Goal: Information Seeking & Learning: Check status

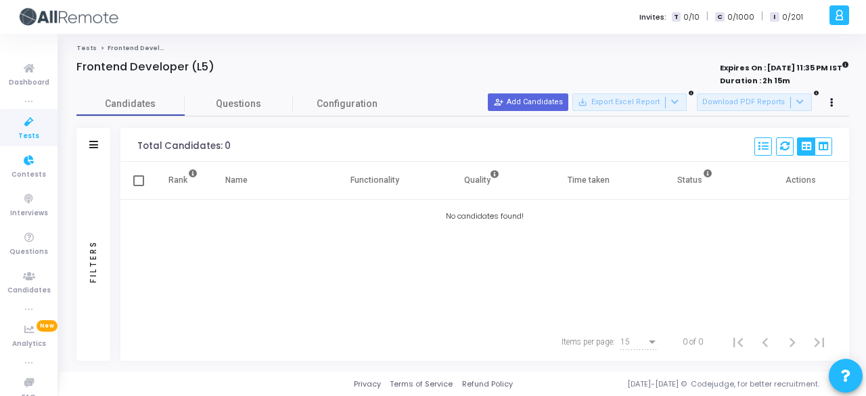
click at [35, 173] on span "Contests" at bounding box center [29, 175] width 35 height 12
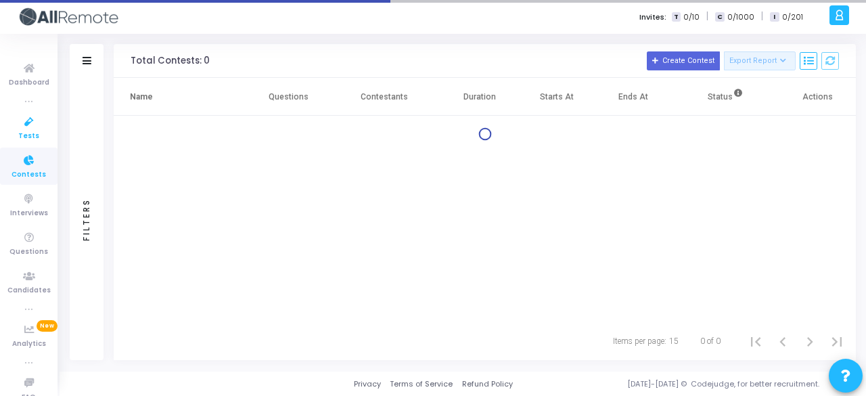
click at [32, 137] on span "Tests" at bounding box center [28, 137] width 21 height 12
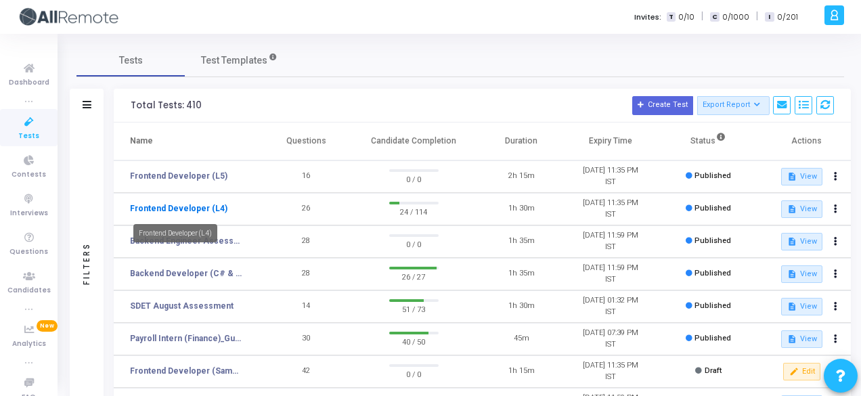
click at [171, 202] on link "Frontend Developer (L4)" at bounding box center [178, 208] width 97 height 12
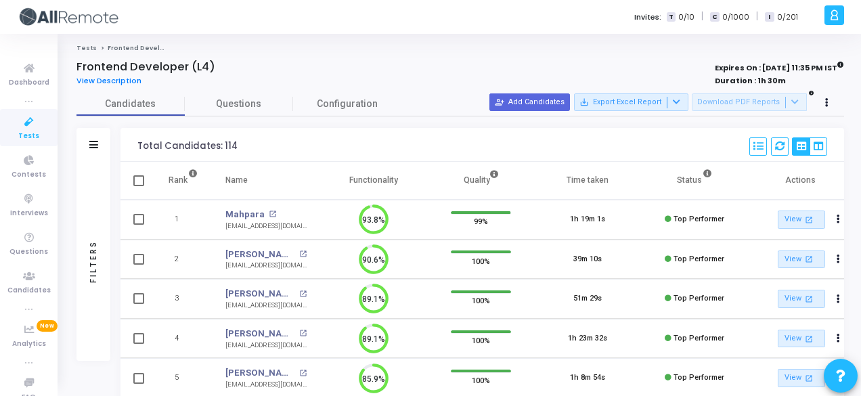
click at [96, 138] on div "Filters" at bounding box center [93, 145] width 34 height 34
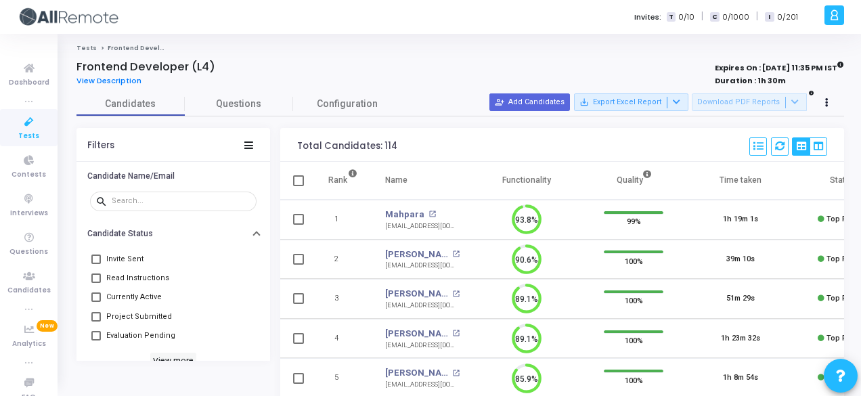
click at [188, 294] on mat-checkbox "Currently Active" at bounding box center [173, 297] width 167 height 19
click at [95, 296] on span at bounding box center [95, 296] width 9 height 9
click at [95, 302] on input "Currently Active" at bounding box center [95, 302] width 1 height 1
checkbox input "true"
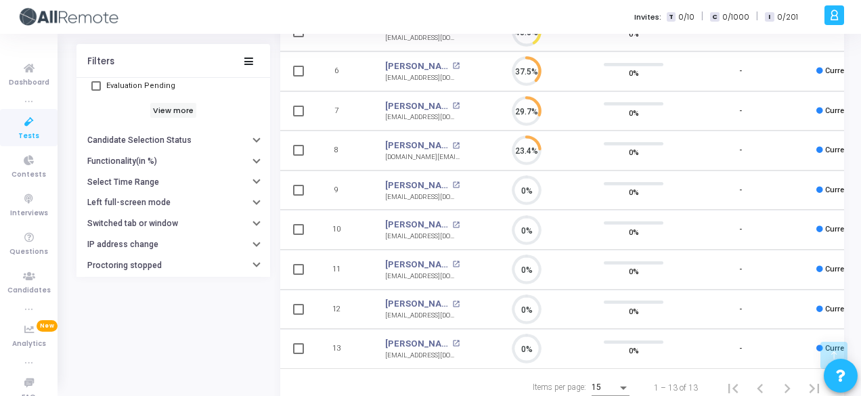
scroll to position [174, 0]
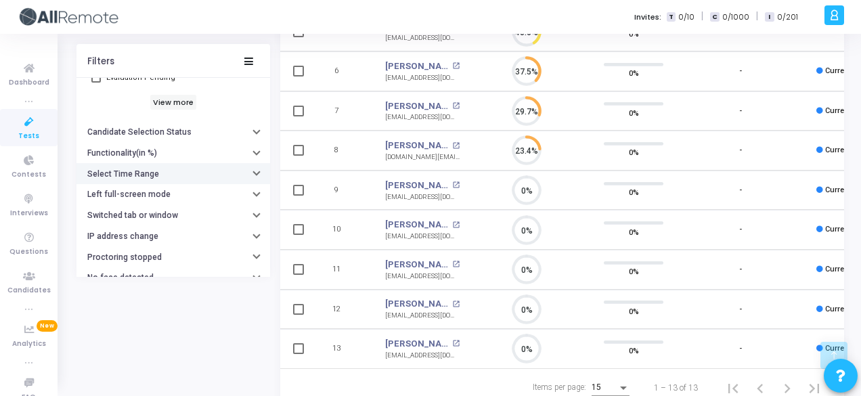
click at [191, 163] on button "Select Time Range" at bounding box center [173, 173] width 194 height 21
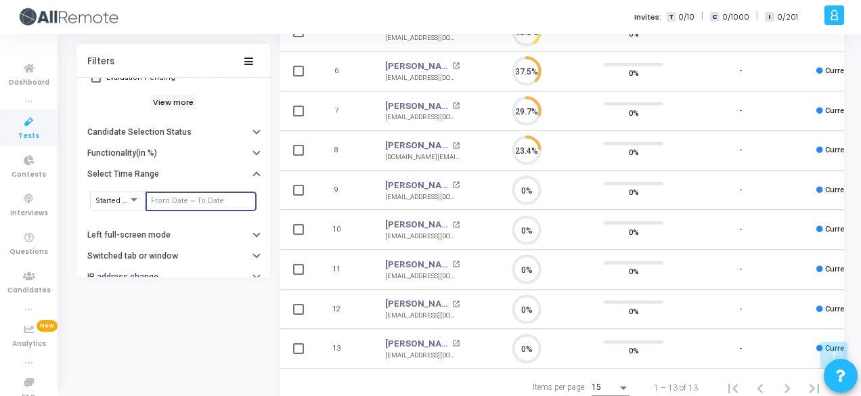
click at [194, 197] on input "text" at bounding box center [201, 201] width 100 height 8
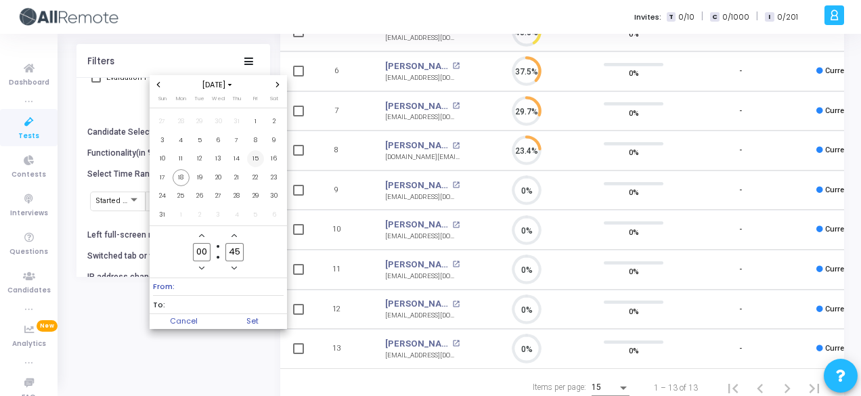
click at [252, 159] on span "15" at bounding box center [255, 158] width 17 height 17
click at [184, 179] on span "18" at bounding box center [181, 177] width 17 height 17
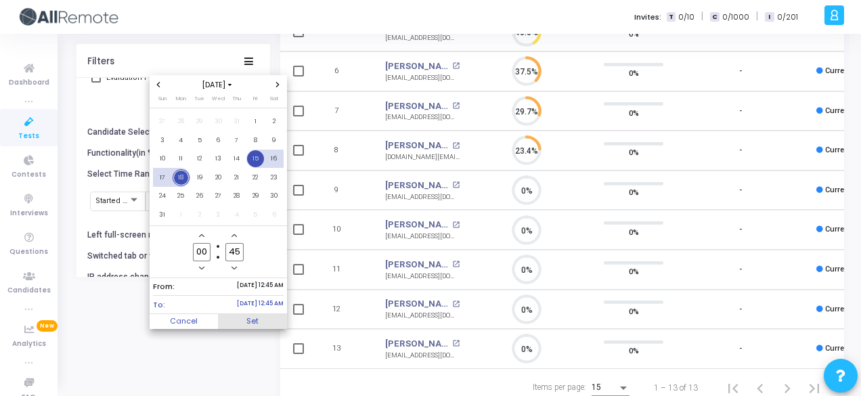
click at [263, 324] on span "Set" at bounding box center [252, 321] width 69 height 15
type input "8/15/2025, 12:45 AM - 8/18/2025, 12:45 AM"
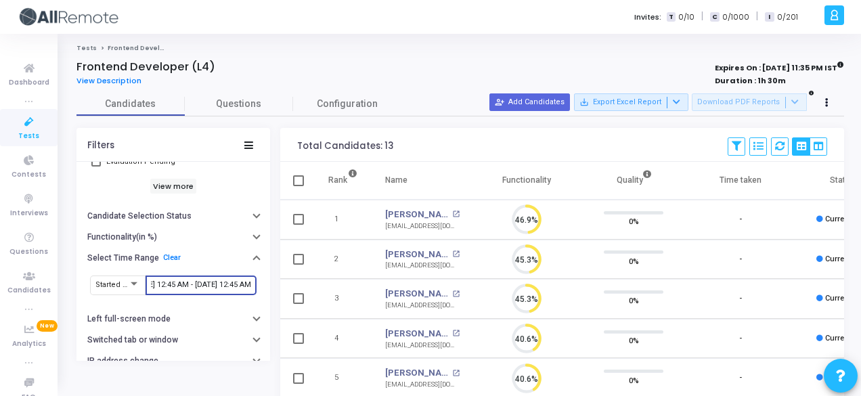
scroll to position [347, 0]
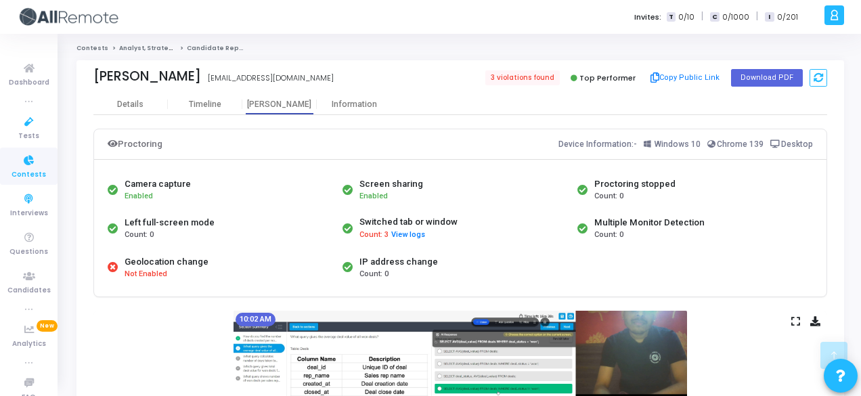
scroll to position [211, 0]
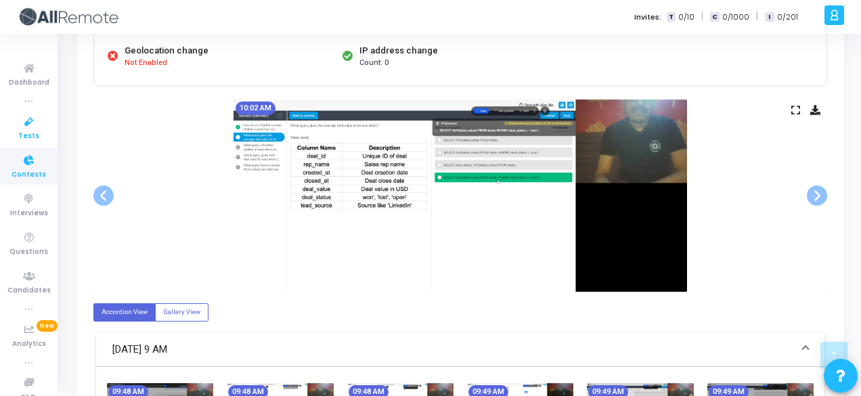
drag, startPoint x: 0, startPoint y: 0, endPoint x: 21, endPoint y: 124, distance: 125.6
click at [21, 124] on icon at bounding box center [29, 122] width 28 height 17
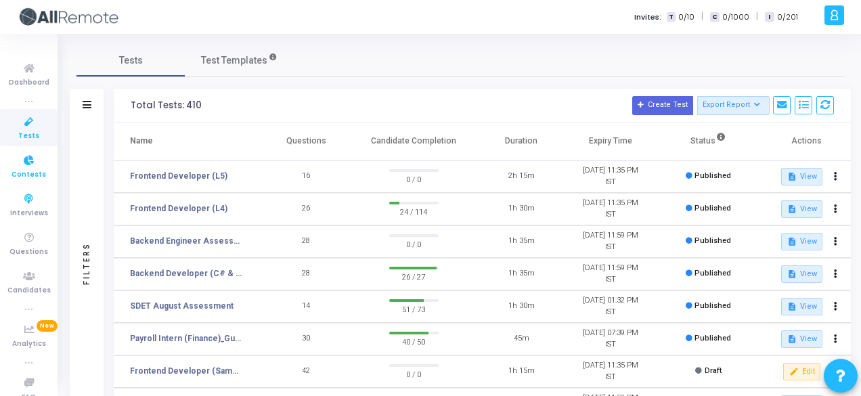
click at [34, 165] on icon at bounding box center [29, 160] width 28 height 17
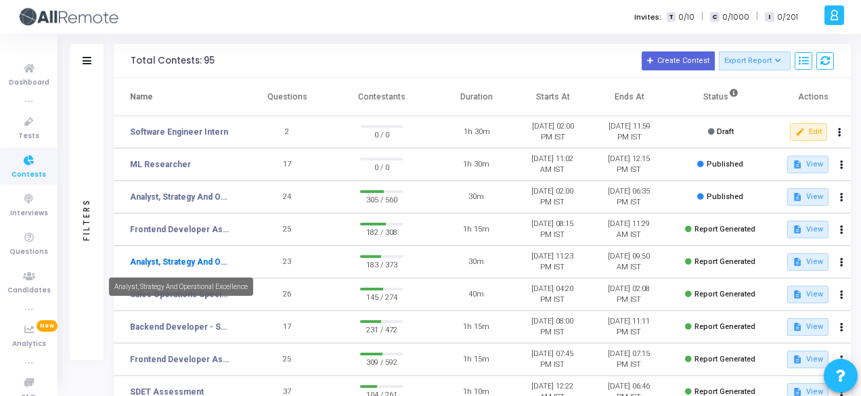
click at [208, 263] on link "Analyst, Strategy And Operational Excellence" at bounding box center [180, 262] width 100 height 12
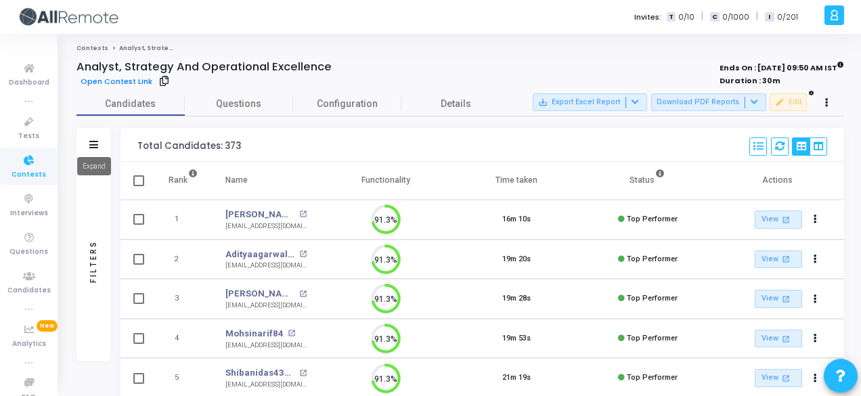
click at [90, 141] on icon at bounding box center [93, 144] width 9 height 7
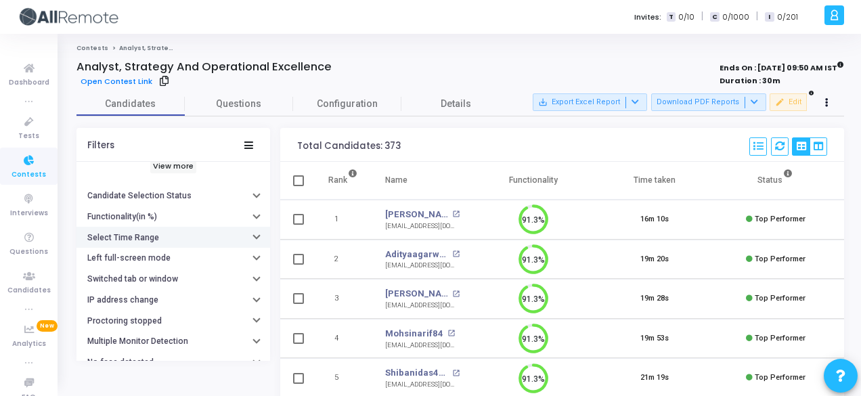
click at [191, 242] on button "Select Time Range" at bounding box center [173, 237] width 194 height 21
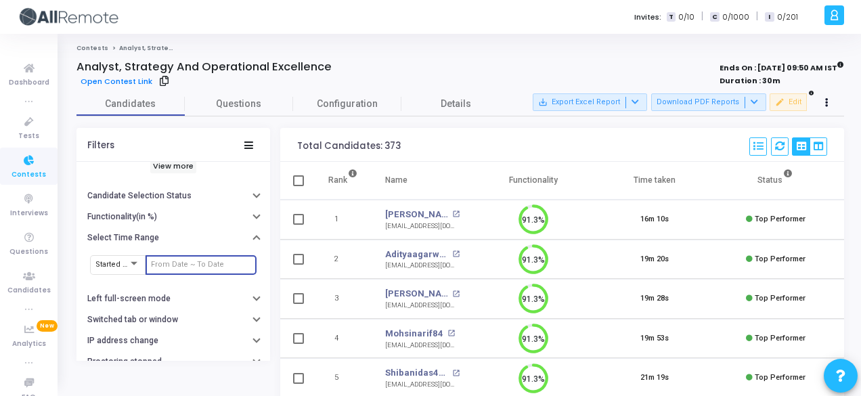
click at [206, 265] on input "text" at bounding box center [201, 265] width 100 height 8
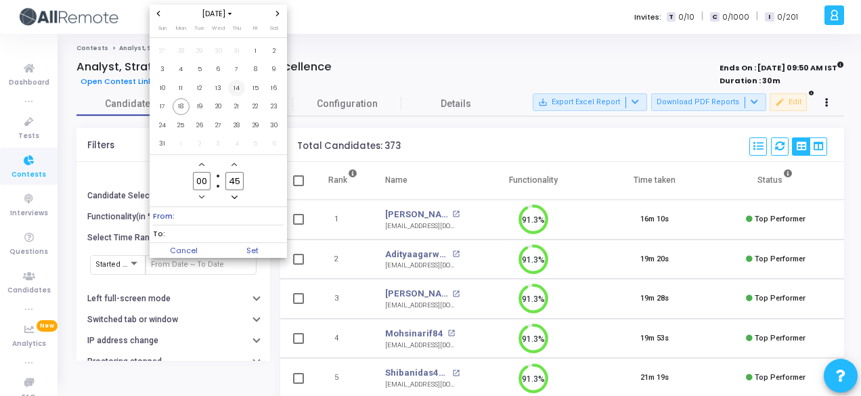
click at [241, 89] on span "14" at bounding box center [236, 88] width 17 height 17
click at [188, 107] on span "18" at bounding box center [181, 106] width 17 height 17
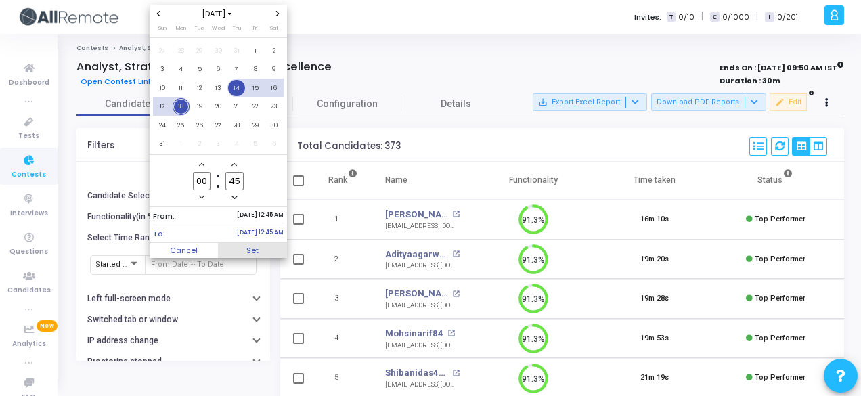
click at [249, 251] on span "Set" at bounding box center [252, 250] width 69 height 15
type input "[DATE] 12:45 AM - [DATE] 12:45 AM"
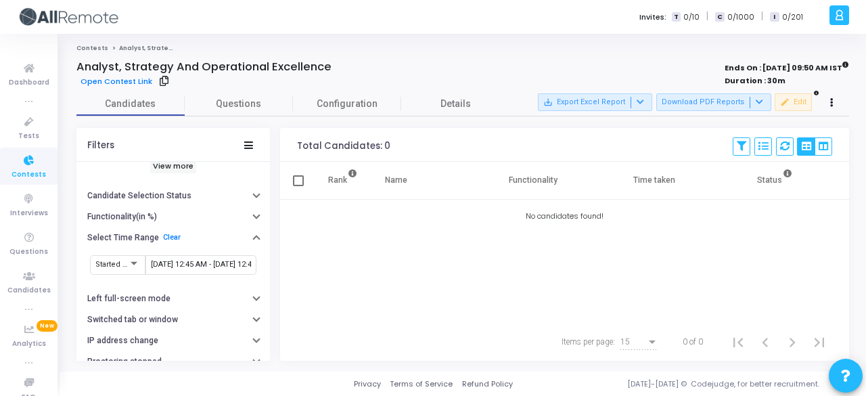
click at [16, 173] on span "Contests" at bounding box center [29, 175] width 35 height 12
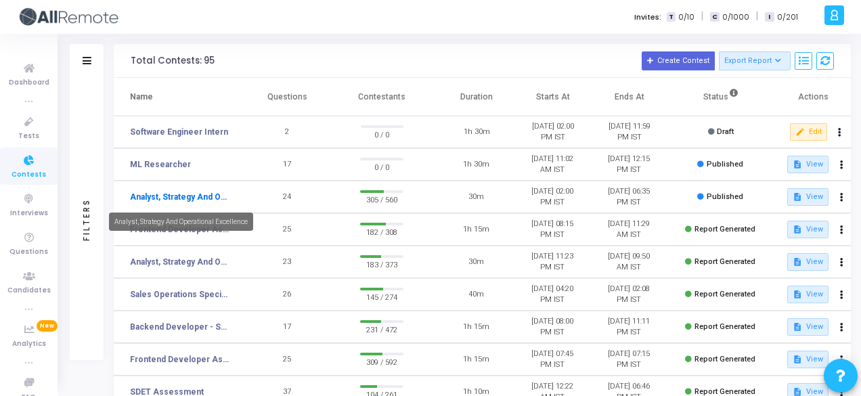
click at [217, 198] on link "Analyst, Strategy And Operational Excellence" at bounding box center [180, 197] width 100 height 12
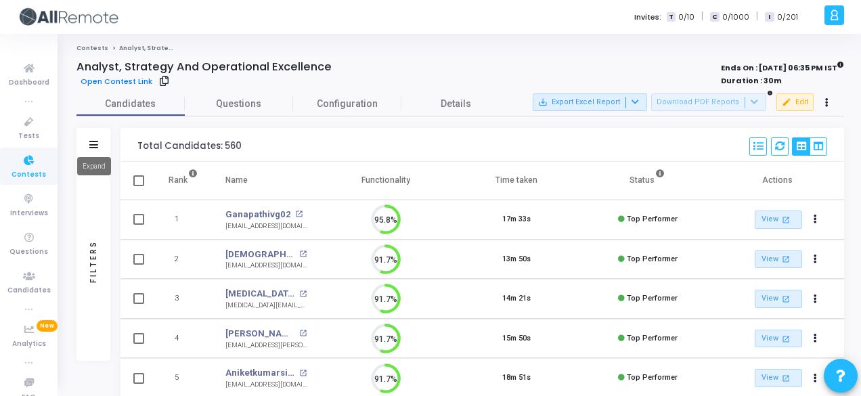
click at [96, 142] on icon at bounding box center [93, 144] width 9 height 7
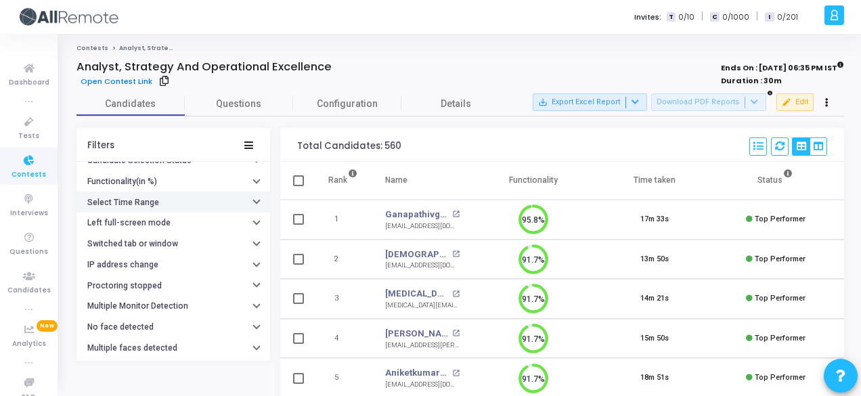
click at [206, 204] on button "Select Time Range" at bounding box center [173, 202] width 194 height 21
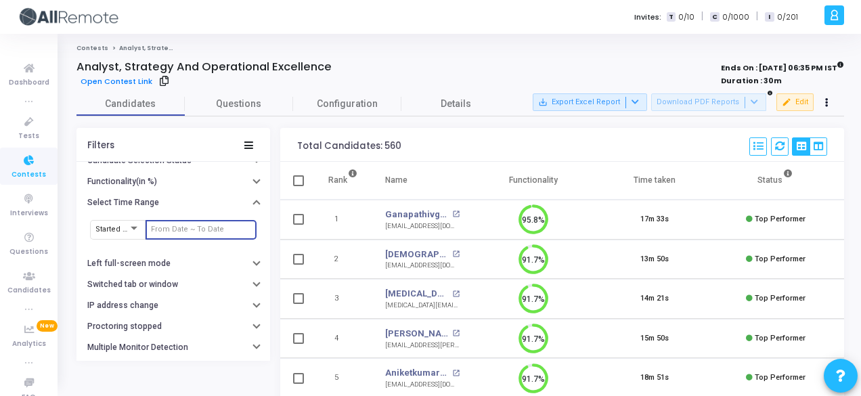
click at [205, 227] on input "text" at bounding box center [201, 229] width 100 height 8
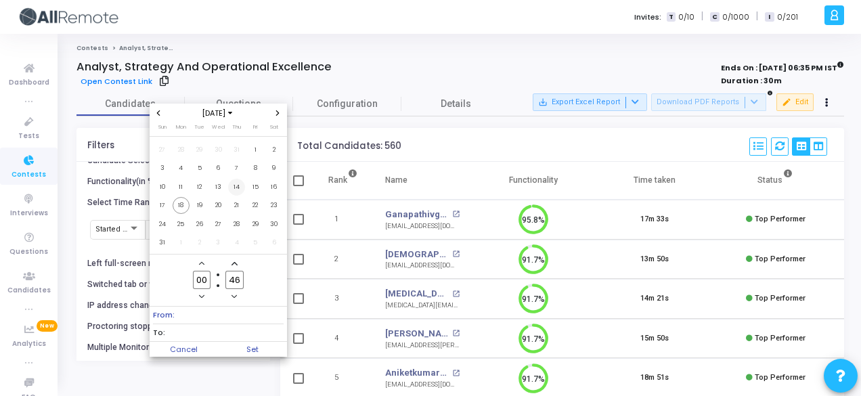
click at [236, 188] on span "14" at bounding box center [236, 187] width 17 height 17
click at [179, 204] on span "18" at bounding box center [181, 205] width 17 height 17
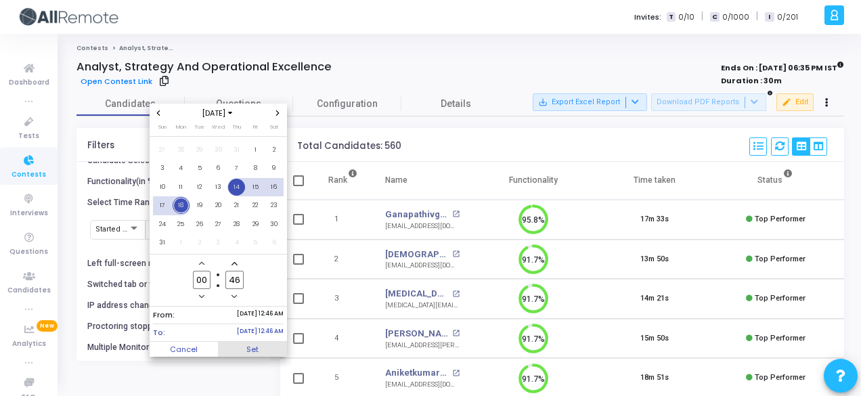
click at [278, 349] on span "Set" at bounding box center [252, 349] width 69 height 15
type input "[DATE] 12:46 AM - [DATE] 12:46 AM"
